Goal: Task Accomplishment & Management: Manage account settings

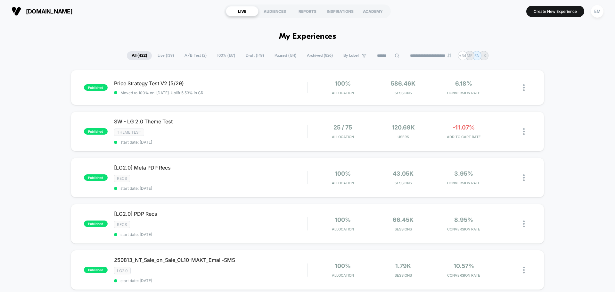
click at [383, 54] on input at bounding box center [388, 56] width 32 height 8
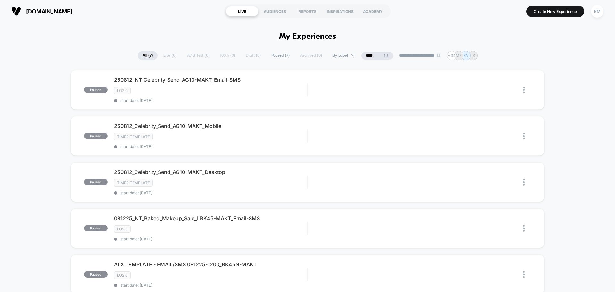
click at [176, 54] on div "**********" at bounding box center [308, 55] width 340 height 9
click at [189, 53] on div "**********" at bounding box center [308, 55] width 340 height 9
drag, startPoint x: 372, startPoint y: 57, endPoint x: 327, endPoint y: 55, distance: 45.8
click at [327, 55] on div "**********" at bounding box center [308, 55] width 340 height 9
type input "******"
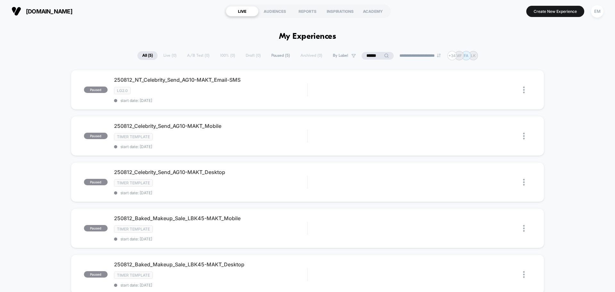
click at [150, 57] on div "**********" at bounding box center [307, 55] width 340 height 9
click at [164, 55] on div "**********" at bounding box center [307, 55] width 340 height 9
click at [376, 54] on input "******" at bounding box center [377, 56] width 64 height 8
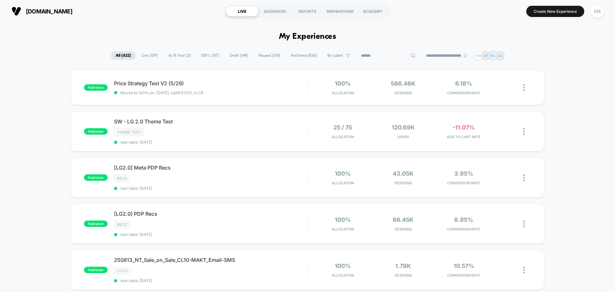
click at [149, 56] on span "Live ( 139 )" at bounding box center [150, 55] width 26 height 9
click at [383, 56] on input at bounding box center [388, 56] width 32 height 8
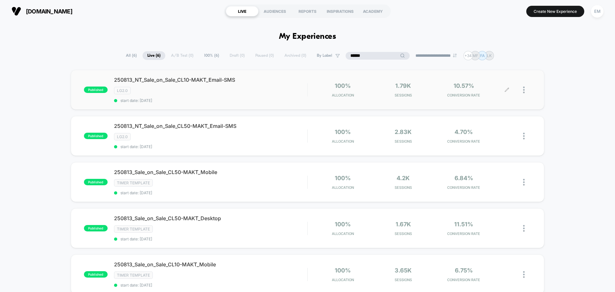
type input "******"
click at [525, 87] on div at bounding box center [527, 89] width 8 height 15
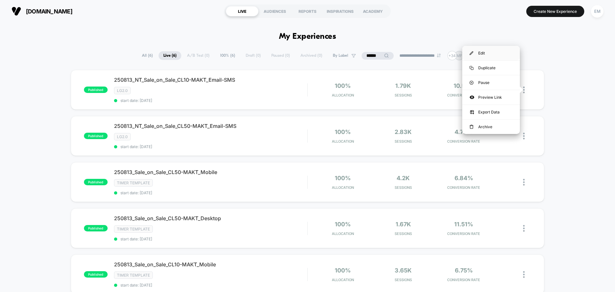
click at [484, 52] on div "Edit" at bounding box center [491, 53] width 58 height 14
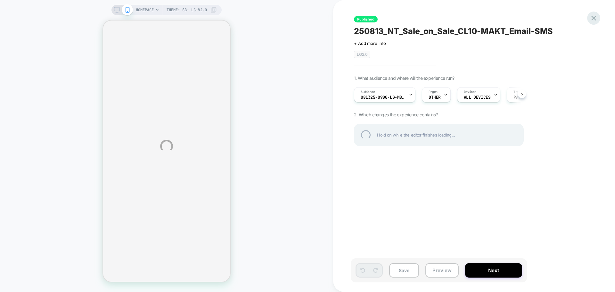
click at [595, 20] on div at bounding box center [593, 18] width 13 height 13
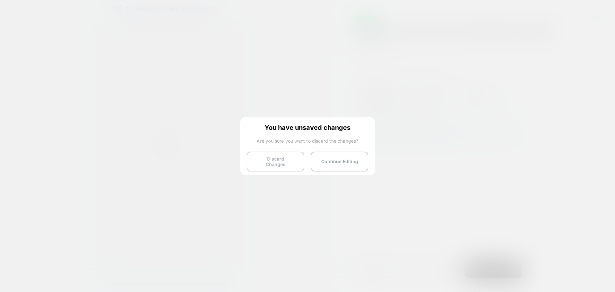
click at [284, 159] on button "Discard Changes" at bounding box center [276, 161] width 58 height 20
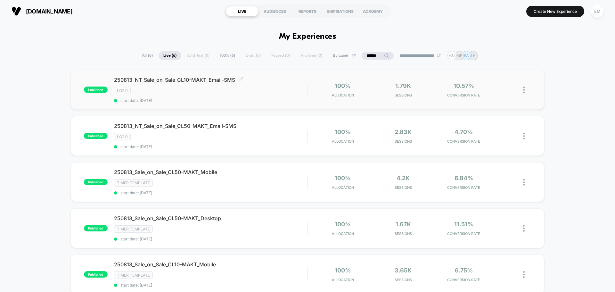
click at [261, 83] on span "250813_NT_Sale_on_Sale_CL10-MAKT_Email-SMS Click to edit experience details" at bounding box center [210, 80] width 193 height 6
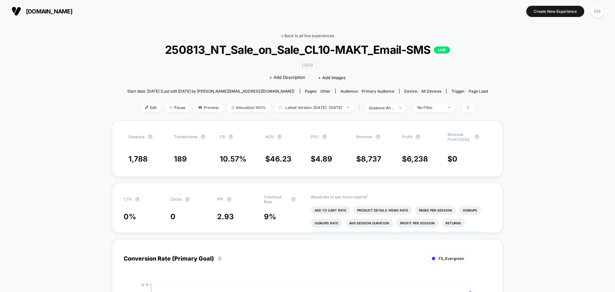
click at [298, 36] on link "< Back to all live experiences" at bounding box center [307, 35] width 53 height 5
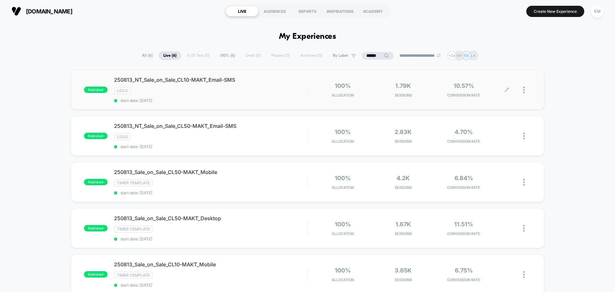
click at [525, 86] on div at bounding box center [527, 89] width 8 height 15
click at [487, 51] on div "Edit" at bounding box center [491, 53] width 58 height 14
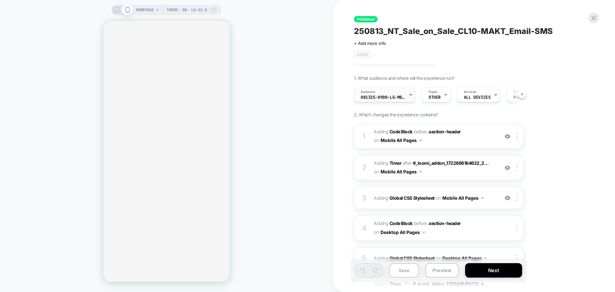
click at [374, 99] on span "081325-0900-LG-MB-EM-VA-Sale-on-Sale" at bounding box center [383, 97] width 45 height 4
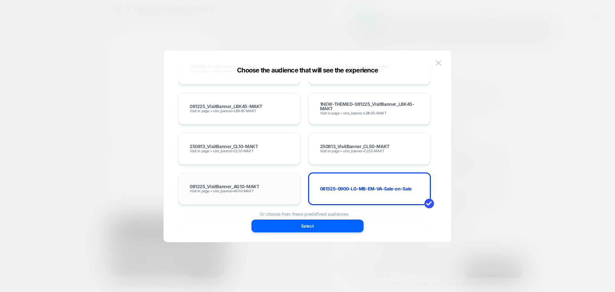
click at [257, 188] on span "081225_VisitBanner_AG10-MAKT" at bounding box center [224, 186] width 69 height 4
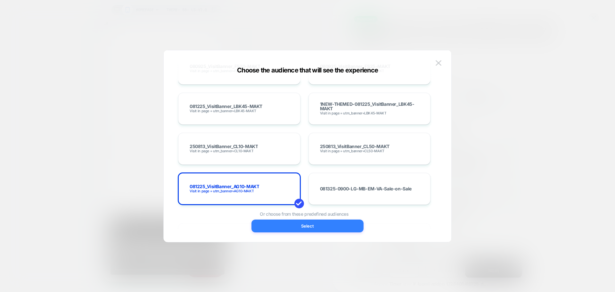
click at [280, 222] on button "Select" at bounding box center [307, 225] width 112 height 13
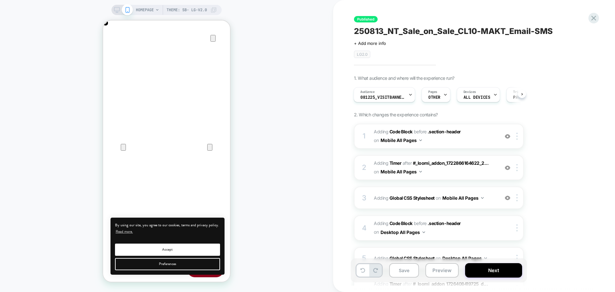
click at [115, 9] on icon at bounding box center [117, 10] width 6 height 6
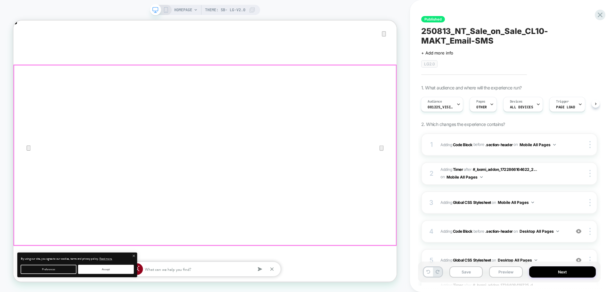
scroll to position [0, 511]
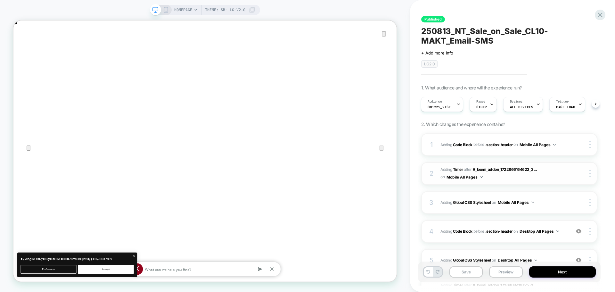
click at [509, 178] on span "#_loomi_addon_1725813211793_dup1730497548_dup1730735318_dup1743488801_dup175371…" at bounding box center [503, 173] width 126 height 15
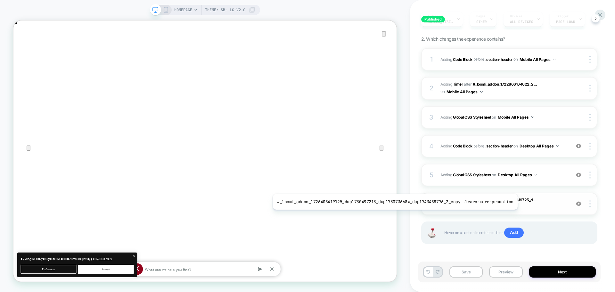
click at [510, 207] on span "#_loomi_addon_1753714788470_dup1754495581_dup1754929556_dup1754944548 Adding Ti…" at bounding box center [503, 203] width 126 height 15
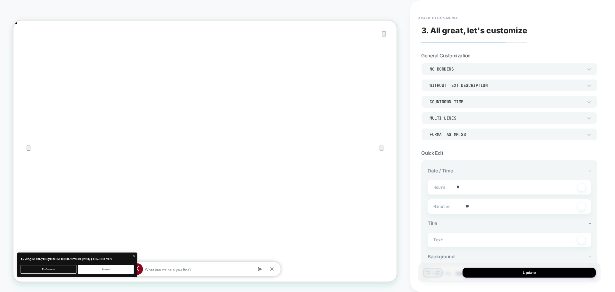
scroll to position [0, 0]
type textarea "*"
click at [426, 16] on button "< Back to experience" at bounding box center [438, 18] width 47 height 10
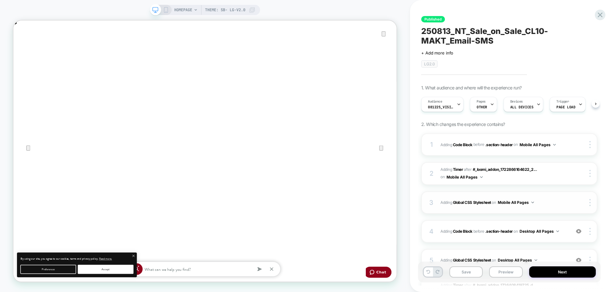
scroll to position [0, 0]
click at [556, 208] on div "3 Adding Global CSS Stylesheet on Mobile All Pages Copy to Desktop Target All D…" at bounding box center [509, 202] width 176 height 22
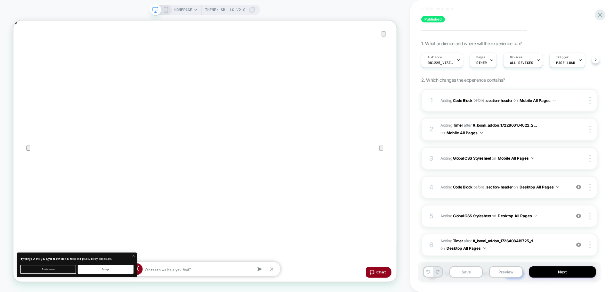
scroll to position [0, 0]
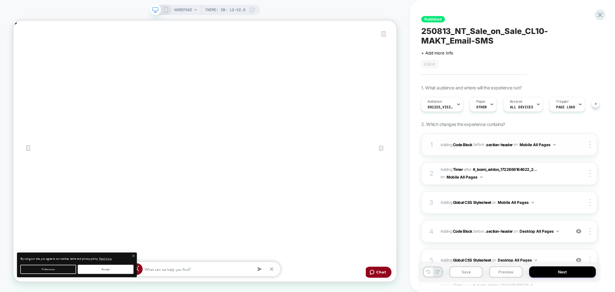
click at [568, 148] on div "1 Adding Code Block BEFORE .section-header .section-header on Mobile All Pages …" at bounding box center [509, 144] width 176 height 22
click at [512, 151] on div "1 Adding Code Block BEFORE .section-header .section-header on Mobile All Pages …" at bounding box center [509, 144] width 176 height 22
click at [504, 177] on span "#_loomi_addon_1725813211793_dup1730497548_dup1730735318_dup1743488801_dup175371…" at bounding box center [503, 173] width 126 height 15
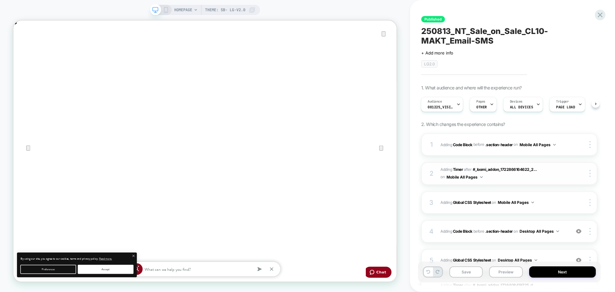
click at [505, 177] on span "#_loomi_addon_1725813211793_dup1730497548_dup1730735318_dup1743488801_dup175371…" at bounding box center [503, 173] width 126 height 15
click at [510, 210] on div "3 Adding Global CSS Stylesheet on Mobile All Pages Copy to Desktop Target All D…" at bounding box center [509, 202] width 176 height 22
click at [509, 211] on div "3 Adding Global CSS Stylesheet on Mobile All Pages Copy to Desktop Target All D…" at bounding box center [509, 202] width 176 height 22
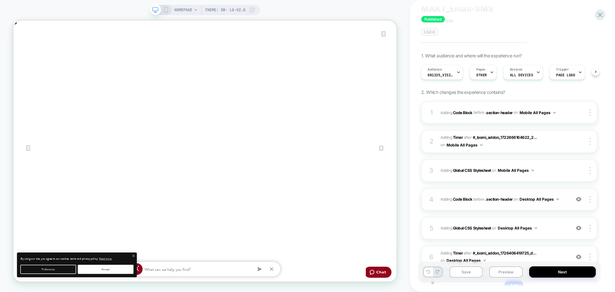
click at [506, 207] on div "4 Adding Code Block BEFORE .section-header .section-header on Desktop All Pages…" at bounding box center [509, 199] width 176 height 22
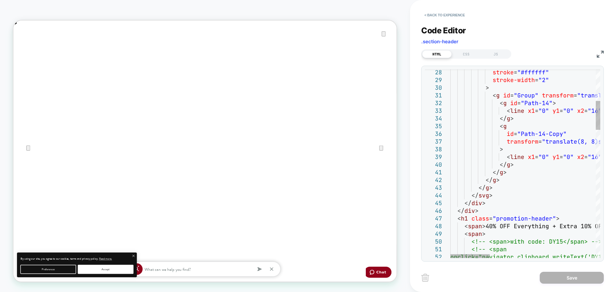
scroll to position [0, 0]
click at [450, 255] on div at bounding box center [469, 256] width 39 height 4
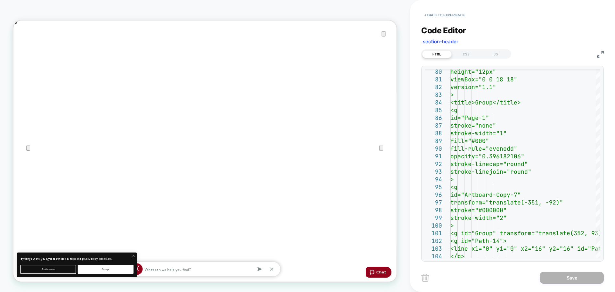
click at [599, 58] on div "HTML CSS JS" at bounding box center [512, 53] width 183 height 11
click at [600, 51] on img at bounding box center [600, 54] width 7 height 7
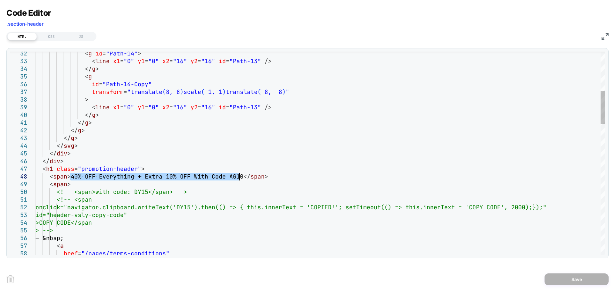
drag, startPoint x: 71, startPoint y: 175, endPoint x: 241, endPoint y: 175, distance: 170.0
type textarea "**********"
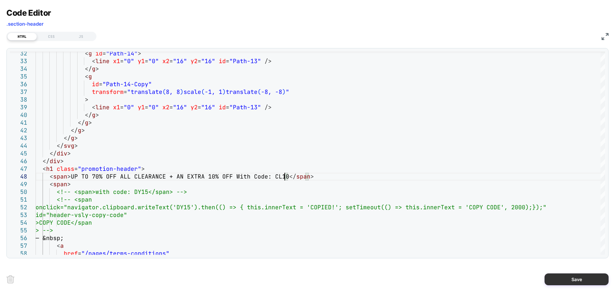
click at [566, 282] on button "Save" at bounding box center [576, 279] width 64 height 12
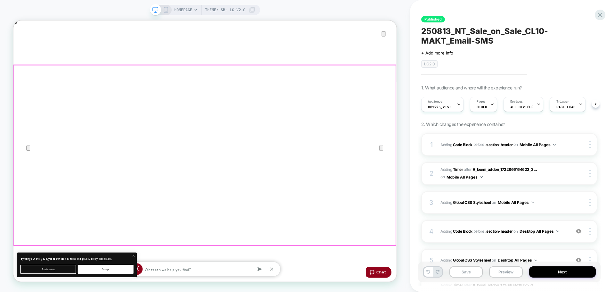
scroll to position [0, 0]
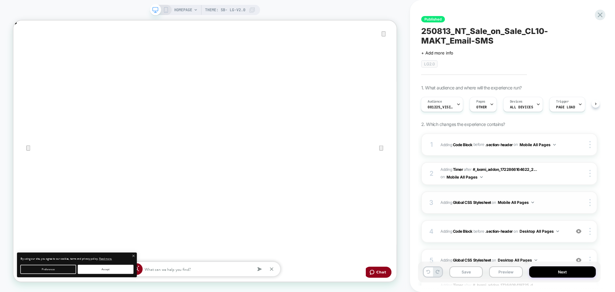
click at [561, 207] on div "3 Adding Global CSS Stylesheet on Mobile All Pages Copy to Desktop Target All D…" at bounding box center [509, 202] width 176 height 22
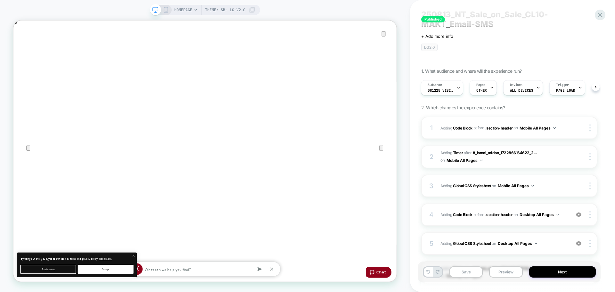
scroll to position [32, 0]
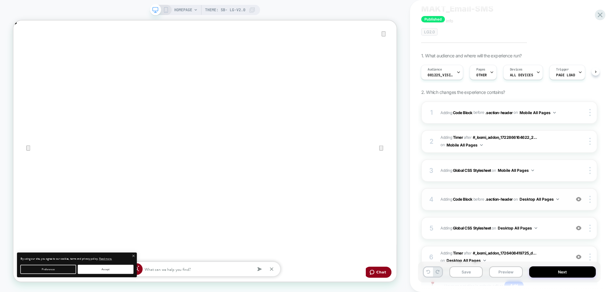
click at [540, 208] on div "4 Adding Code Block BEFORE .section-header .section-header on Desktop All Pages…" at bounding box center [509, 199] width 176 height 22
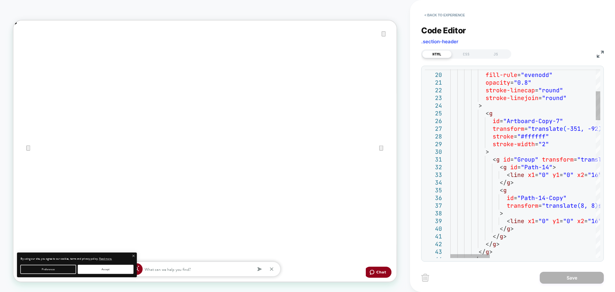
scroll to position [0, 1021]
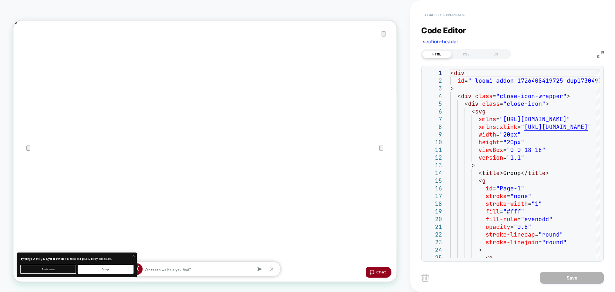
click at [438, 13] on button "< Back to experience" at bounding box center [444, 15] width 47 height 10
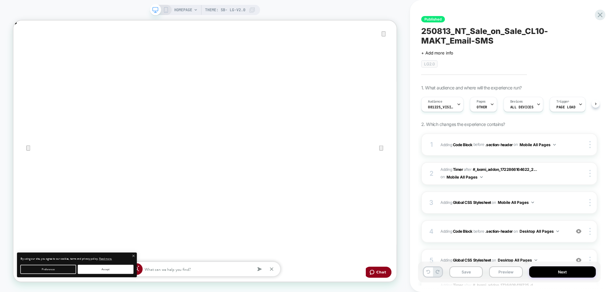
scroll to position [0, 0]
click at [165, 9] on icon at bounding box center [166, 10] width 6 height 6
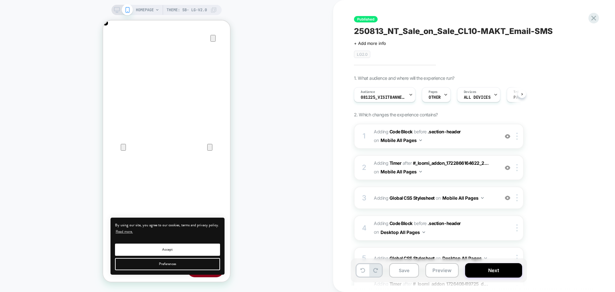
scroll to position [0, 0]
click at [117, 10] on icon at bounding box center [117, 10] width 6 height 6
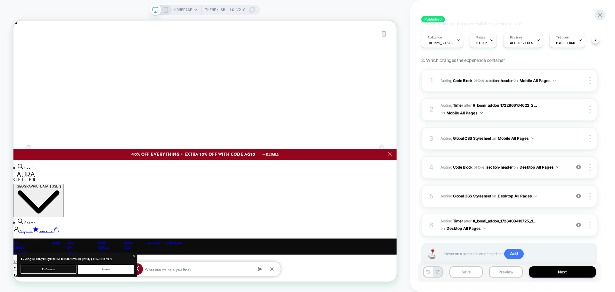
scroll to position [0, 511]
click at [549, 175] on div "4 Adding Code Block BEFORE .section-header .section-header on Desktop All Pages…" at bounding box center [509, 167] width 176 height 22
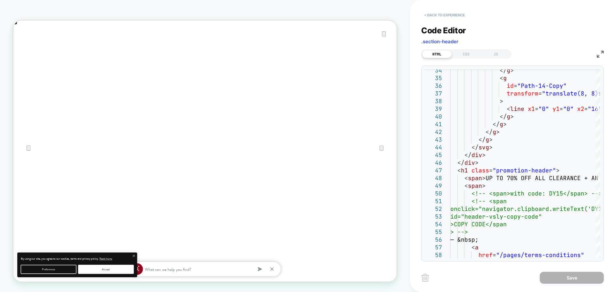
click at [444, 10] on button "< Back to experience" at bounding box center [444, 15] width 47 height 10
click at [446, 13] on button "< Back to experience" at bounding box center [444, 15] width 47 height 10
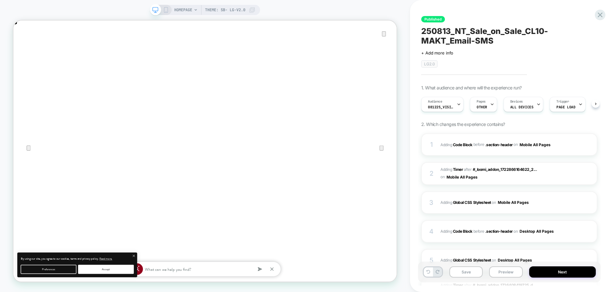
click at [446, 13] on div "Published 250813_NT_Sale_on_Sale_CL10-MAKT_Email-SMS Click to edit experience d…" at bounding box center [509, 145] width 183 height 279
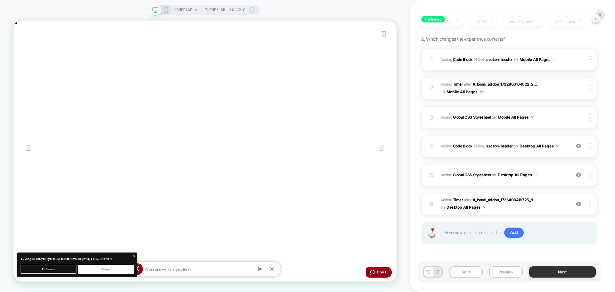
click at [536, 270] on button "Next" at bounding box center [562, 271] width 67 height 11
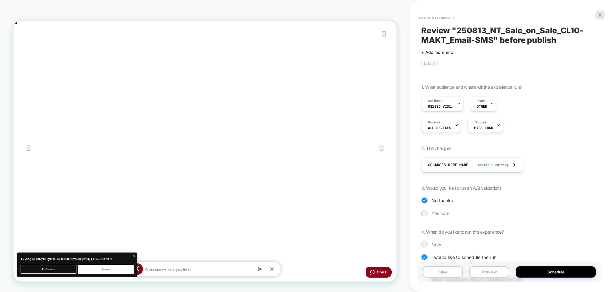
scroll to position [0, 0]
click at [427, 213] on div at bounding box center [424, 213] width 6 height 6
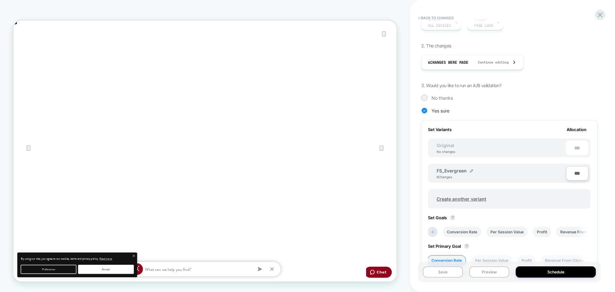
scroll to position [102, 0]
click at [426, 99] on div at bounding box center [424, 98] width 5 height 5
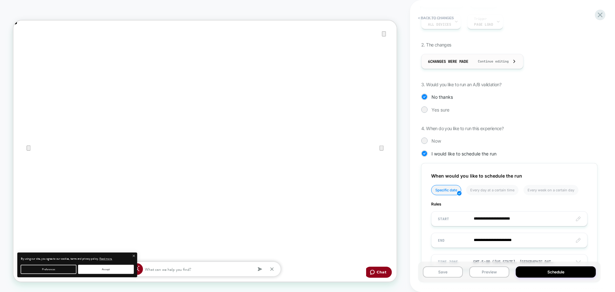
scroll to position [8, 0]
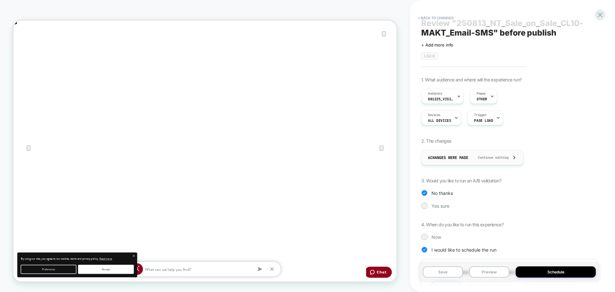
click at [472, 161] on div "6 Changes were made Continue editing" at bounding box center [472, 157] width 89 height 14
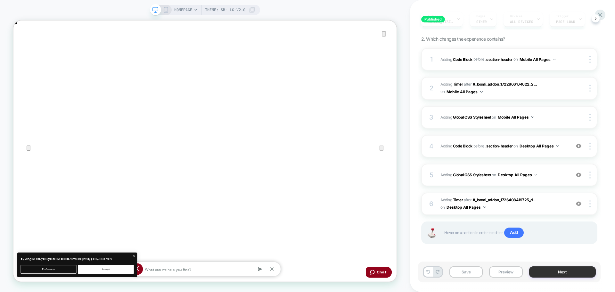
scroll to position [0, 1021]
click at [536, 272] on button "Next" at bounding box center [562, 271] width 67 height 11
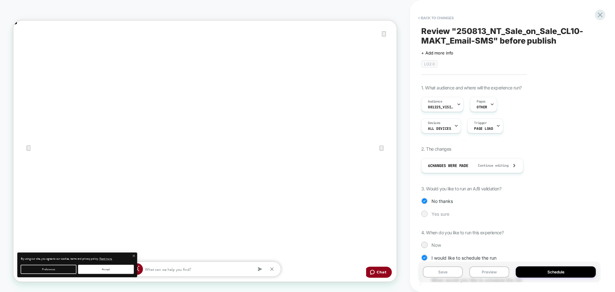
scroll to position [128, 0]
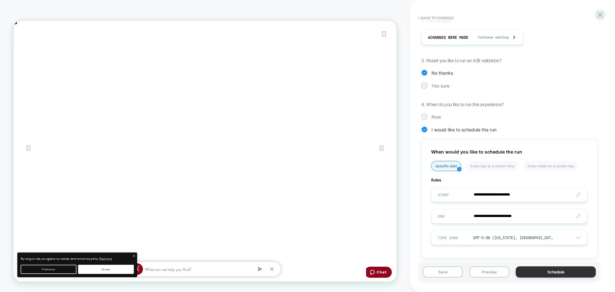
click at [525, 270] on button "Schedule" at bounding box center [556, 271] width 80 height 11
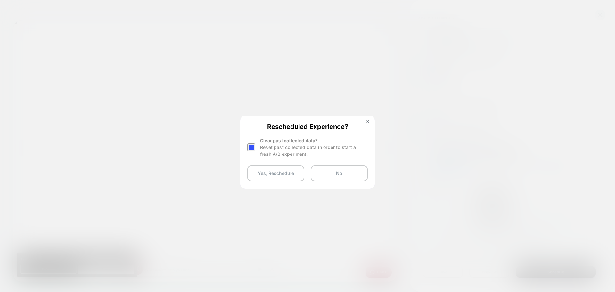
click at [254, 147] on div at bounding box center [251, 147] width 8 height 8
click at [260, 173] on button "Yes, Reschedule" at bounding box center [275, 173] width 57 height 16
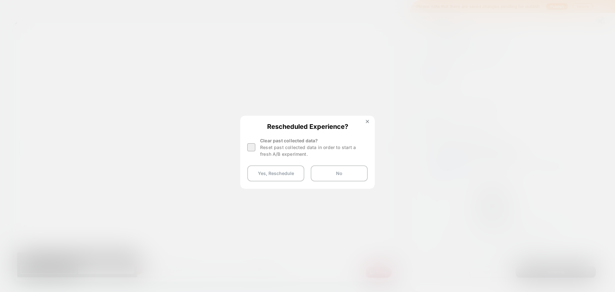
scroll to position [0, 0]
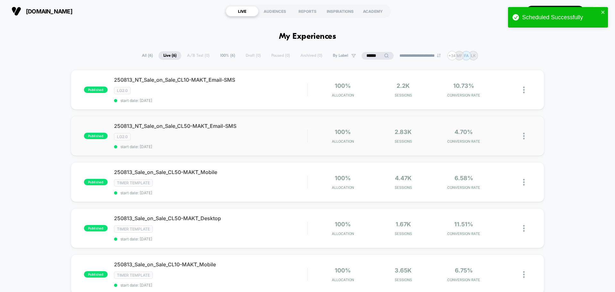
click at [524, 137] on img at bounding box center [524, 136] width 2 height 7
click at [486, 98] on div "Edit" at bounding box center [491, 99] width 58 height 14
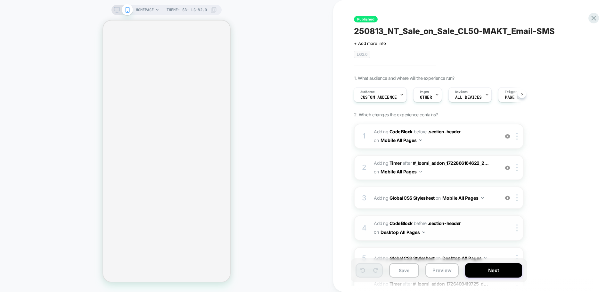
scroll to position [86, 0]
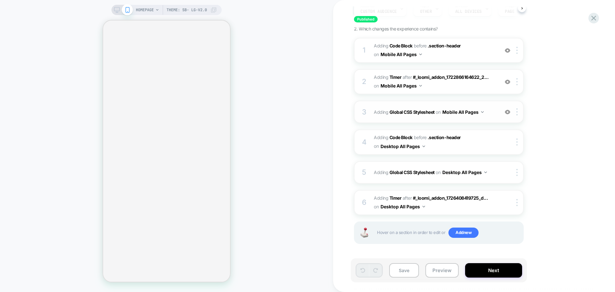
click at [491, 115] on span "Adding Global CSS Stylesheet on Mobile All Pages" at bounding box center [435, 111] width 122 height 9
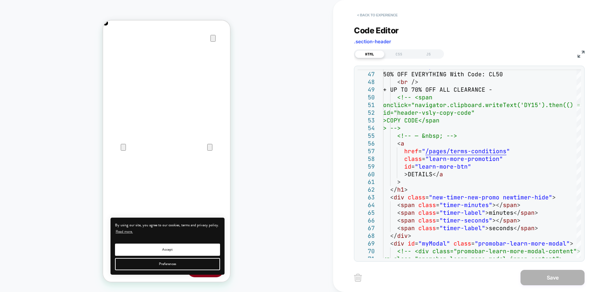
click at [372, 15] on button "< Back to experience" at bounding box center [377, 15] width 47 height 10
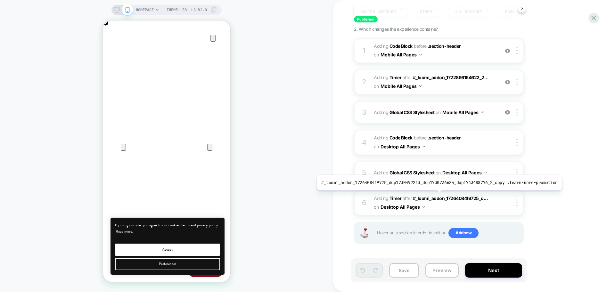
scroll to position [86, 0]
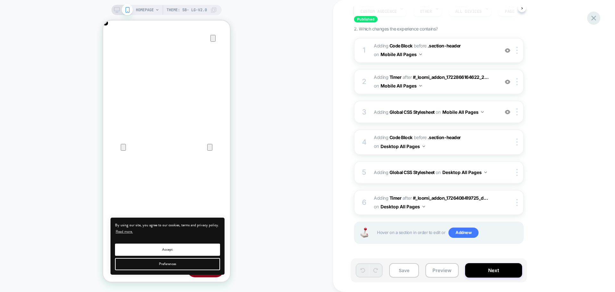
click at [591, 23] on div at bounding box center [593, 18] width 13 height 13
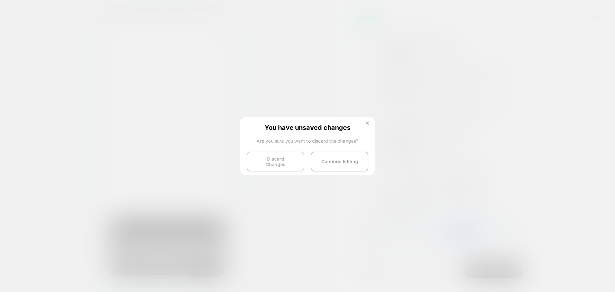
click at [279, 165] on button "Discard Changes" at bounding box center [276, 161] width 58 height 20
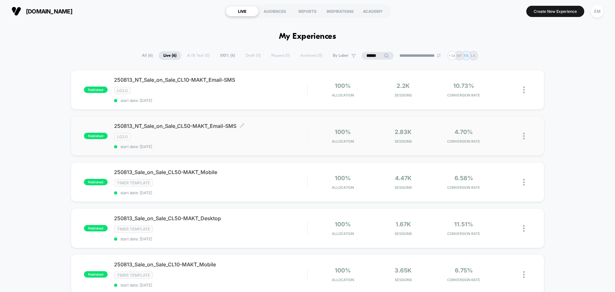
click at [258, 140] on div "LG2.0" at bounding box center [210, 136] width 193 height 7
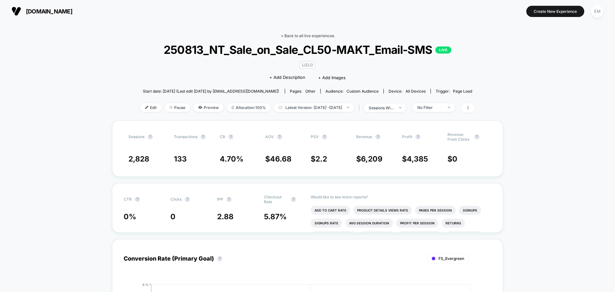
click at [315, 35] on link "< Back to all live experiences" at bounding box center [307, 35] width 53 height 5
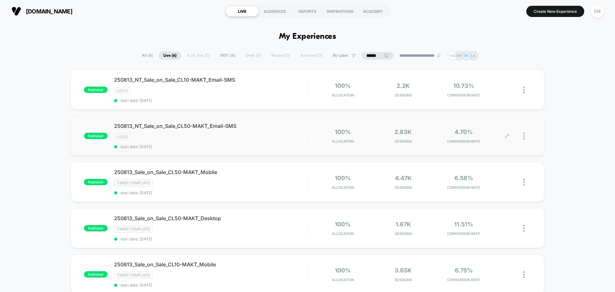
click at [523, 134] on div at bounding box center [519, 135] width 24 height 15
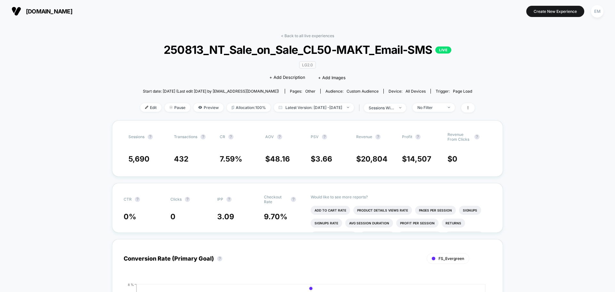
scroll to position [96, 0]
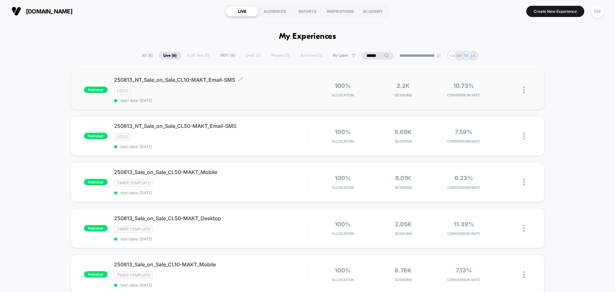
click at [255, 94] on div "250813_NT_Sale_on_Sale_CL10-MAKT_Email-SMS Click to edit experience details Cli…" at bounding box center [210, 90] width 193 height 26
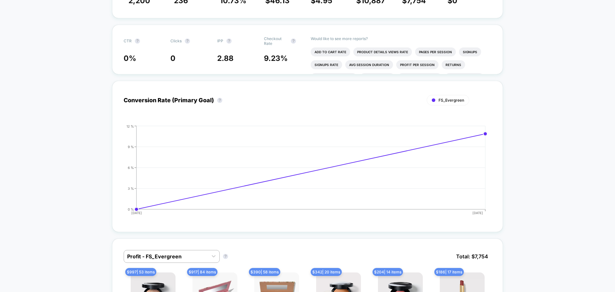
scroll to position [160, 0]
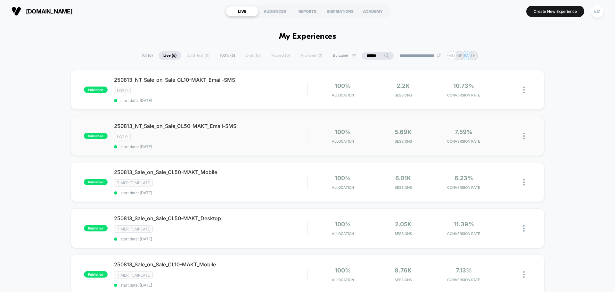
click at [524, 136] on img at bounding box center [524, 136] width 2 height 7
click at [574, 110] on div "published 250813_NT_Sale_on_Sale_CL10-MAKT_Email-SMS LG2.0 start date: 12/08/20…" at bounding box center [307, 221] width 615 height 302
click at [527, 134] on div at bounding box center [527, 135] width 8 height 15
click at [476, 97] on div "Edit" at bounding box center [491, 99] width 58 height 14
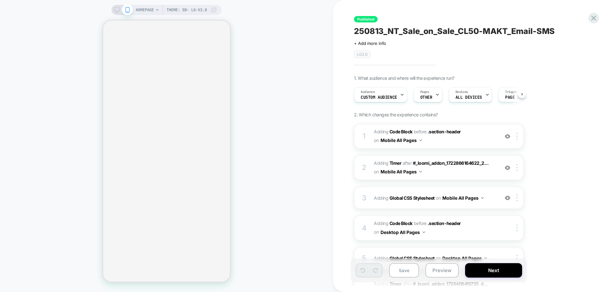
scroll to position [0, 0]
click at [435, 146] on div "1 Adding Code Block BEFORE .section-header .section-header on Mobile All Pages …" at bounding box center [439, 136] width 170 height 25
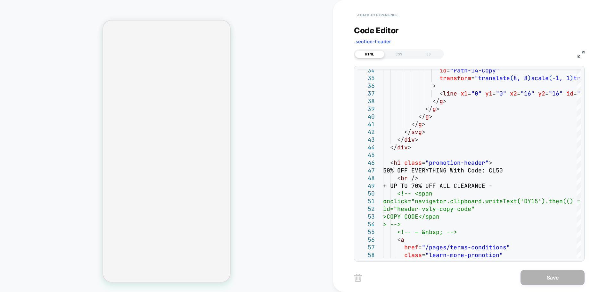
click at [371, 16] on button "< Back to experience" at bounding box center [377, 15] width 47 height 10
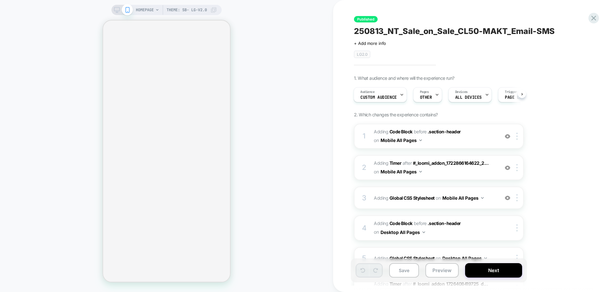
click at [114, 9] on icon at bounding box center [117, 10] width 6 height 6
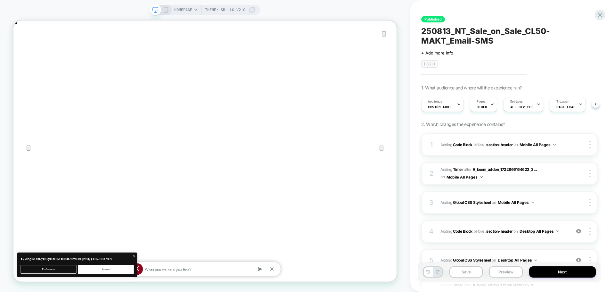
scroll to position [0, 0]
click at [443, 109] on span "Custom Audience" at bounding box center [440, 107] width 26 height 4
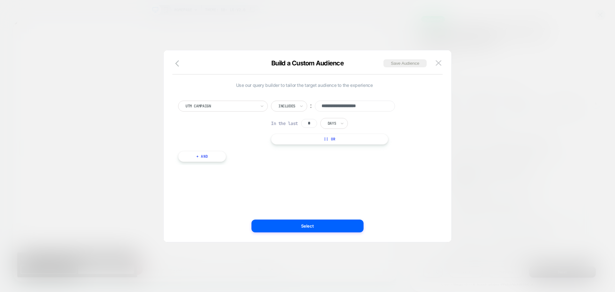
scroll to position [0, 0]
click at [440, 62] on img at bounding box center [438, 62] width 6 height 5
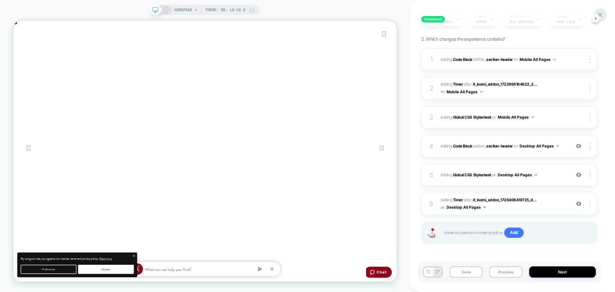
scroll to position [0, 3]
click at [605, 14] on div at bounding box center [599, 14] width 13 height 13
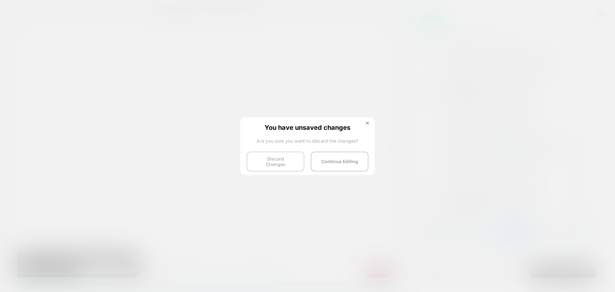
click at [269, 164] on button "Discard Changes" at bounding box center [276, 161] width 58 height 20
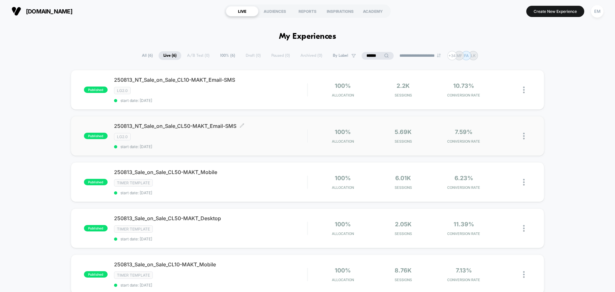
click at [251, 140] on div "250813_NT_Sale_on_Sale_CL50-MAKT_Email-SMS Click to edit experience details Cli…" at bounding box center [210, 136] width 193 height 26
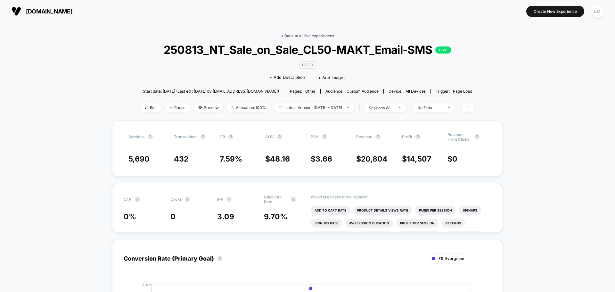
click at [320, 35] on link "< Back to all live experiences" at bounding box center [307, 35] width 53 height 5
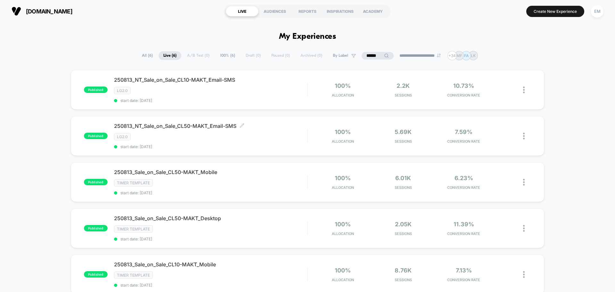
click at [255, 137] on div "LG2.0" at bounding box center [210, 136] width 193 height 7
